Goal: Information Seeking & Learning: Understand process/instructions

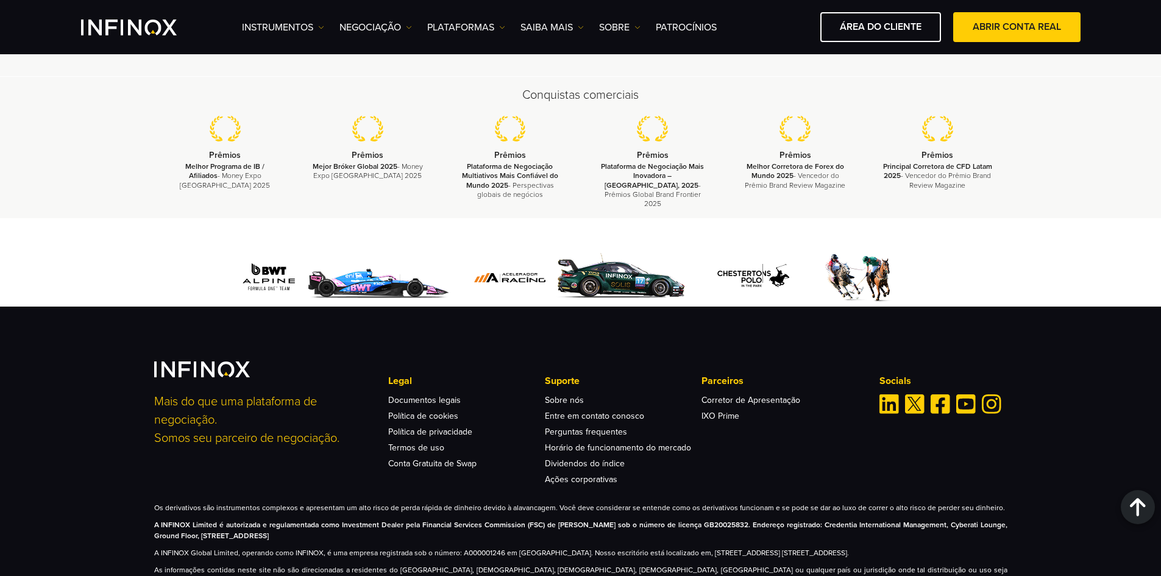
scroll to position [3814, 0]
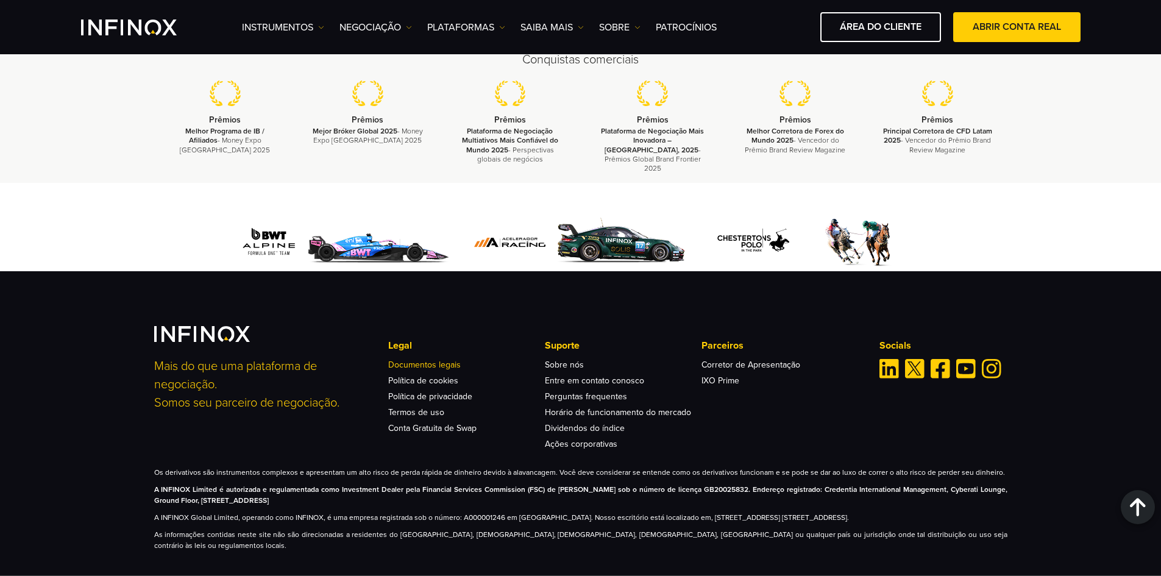
click at [428, 360] on link "Documentos legais" at bounding box center [424, 365] width 73 height 10
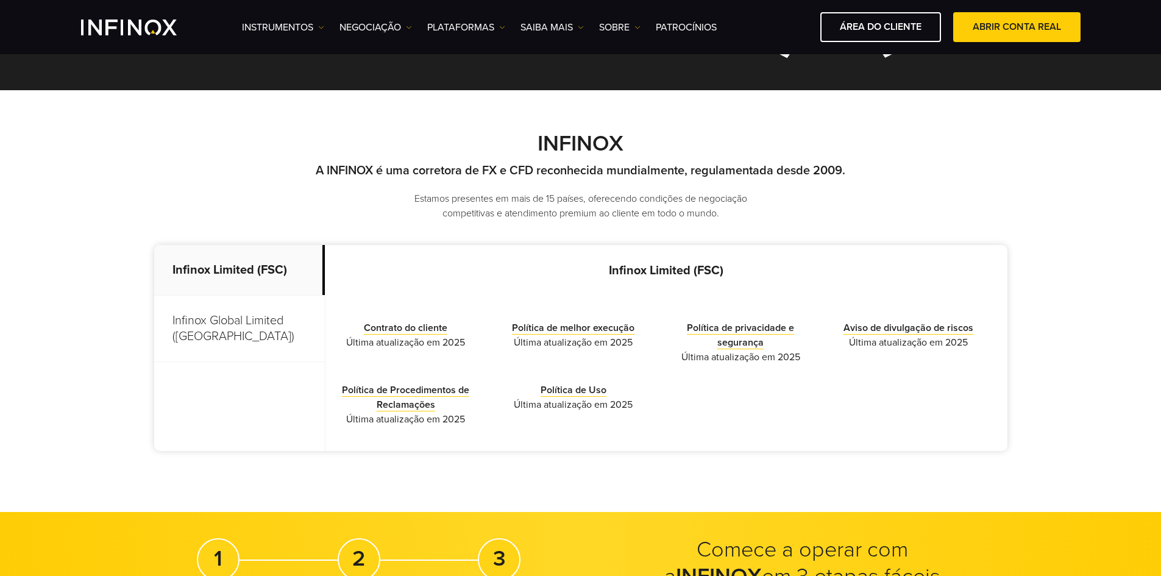
scroll to position [244, 0]
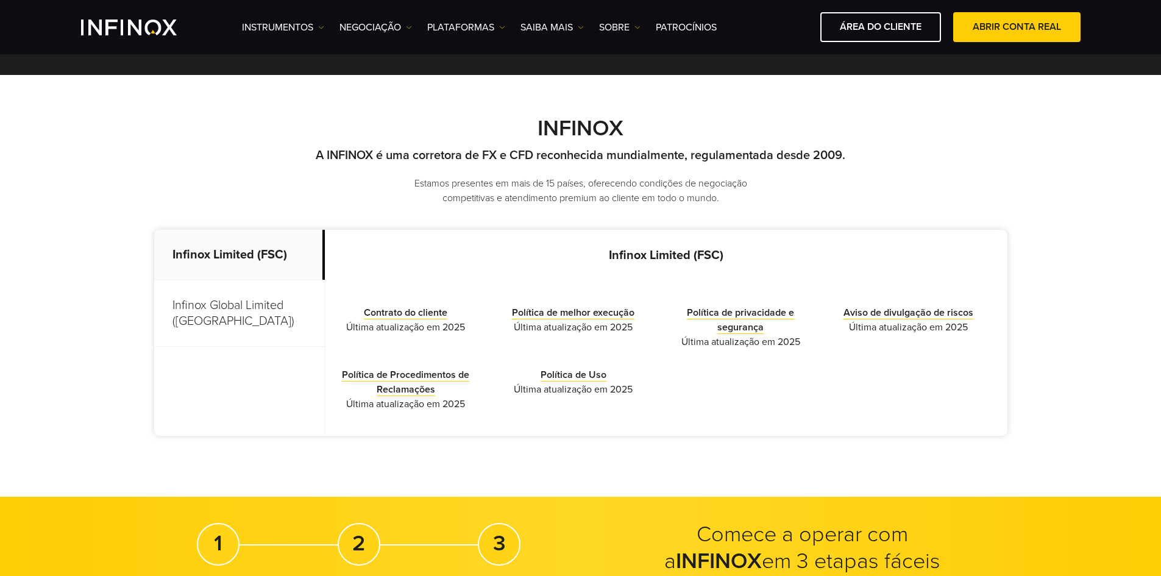
click at [218, 306] on p "Infinox Global Limited (Anguilla)" at bounding box center [239, 313] width 171 height 66
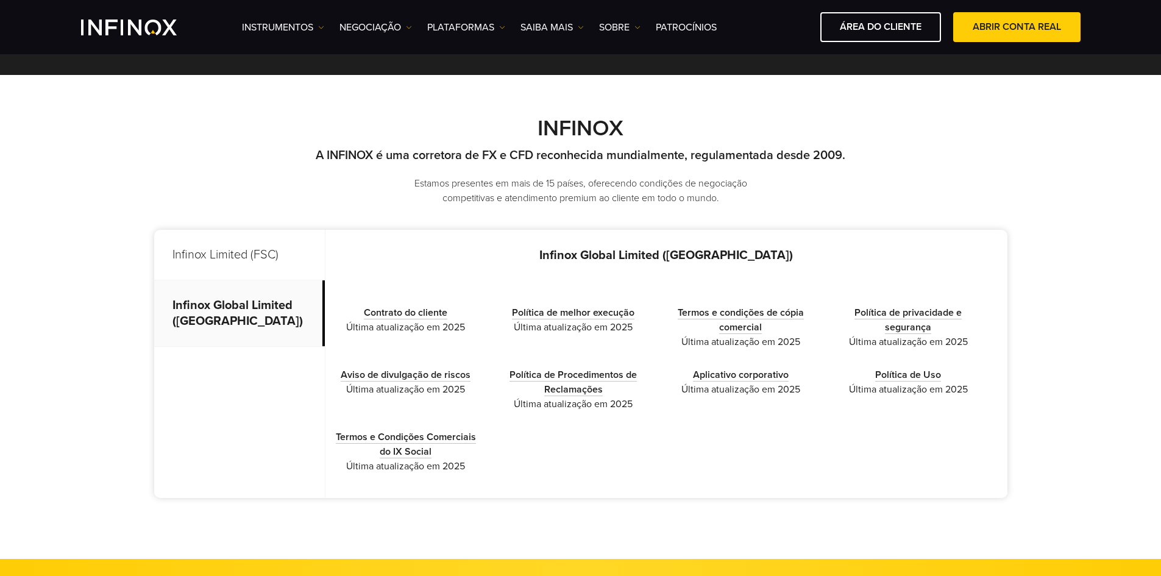
click at [405, 444] on li "Termos e Condições Comerciais do IX Social Última atualização em 2025" at bounding box center [406, 452] width 149 height 44
click at [408, 453] on link "Termos e Condições Comerciais do IX Social" at bounding box center [406, 444] width 140 height 27
